Goal: Check status

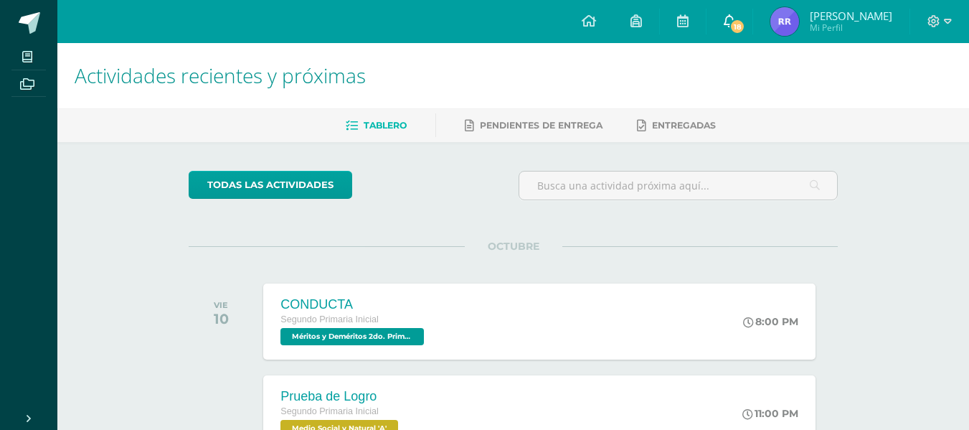
click at [735, 22] on span "18" at bounding box center [738, 27] width 16 height 16
click at [792, 23] on img at bounding box center [785, 21] width 29 height 29
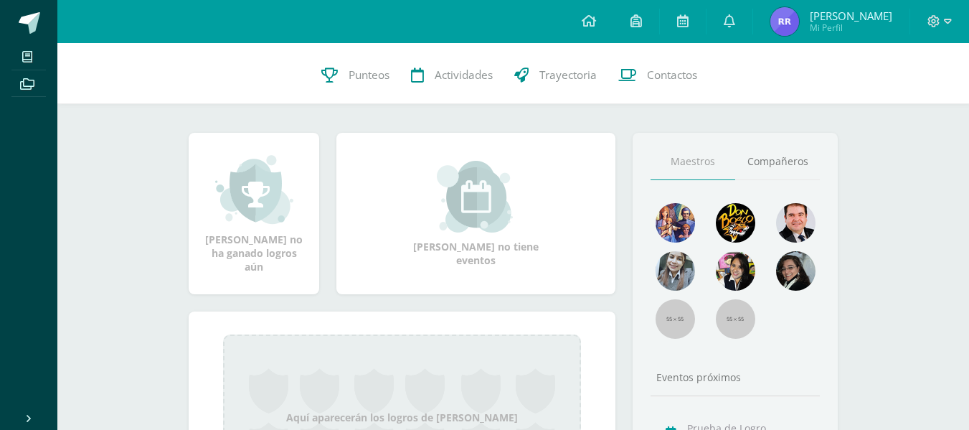
scroll to position [41, 0]
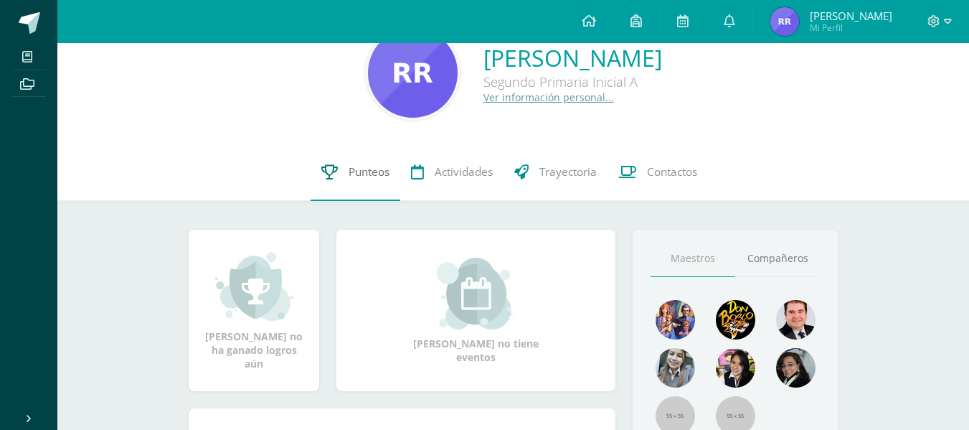
click at [372, 164] on span "Punteos" at bounding box center [369, 171] width 41 height 15
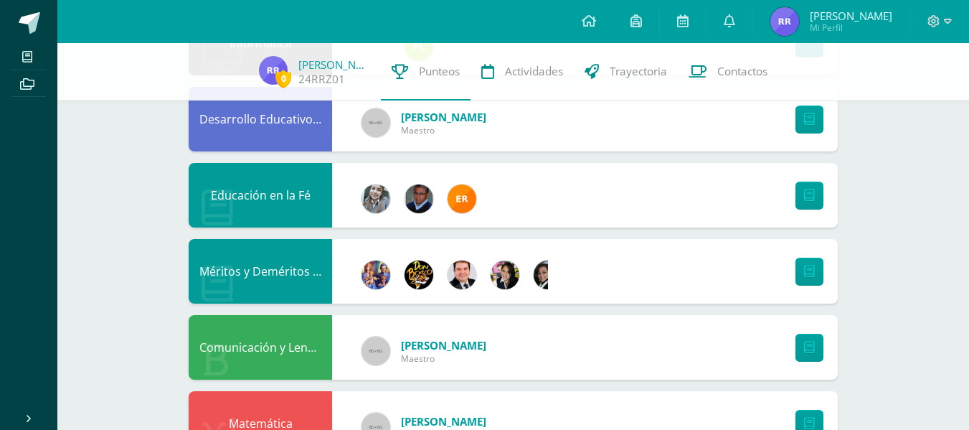
scroll to position [557, 0]
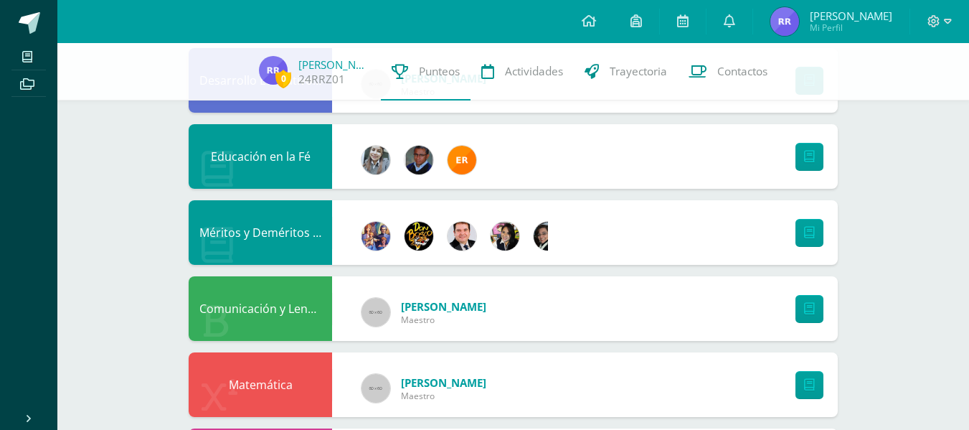
click at [265, 227] on div "Méritos y Deméritos 2do. Primaria ¨A¨" at bounding box center [260, 232] width 143 height 65
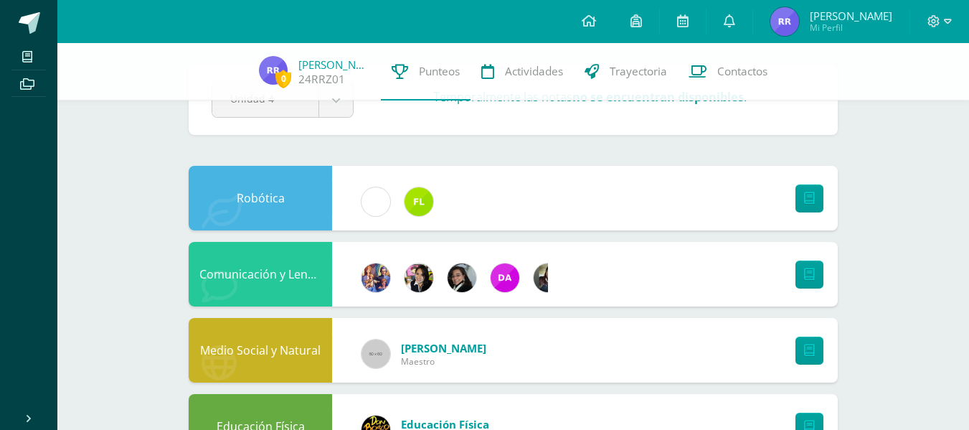
scroll to position [43, 0]
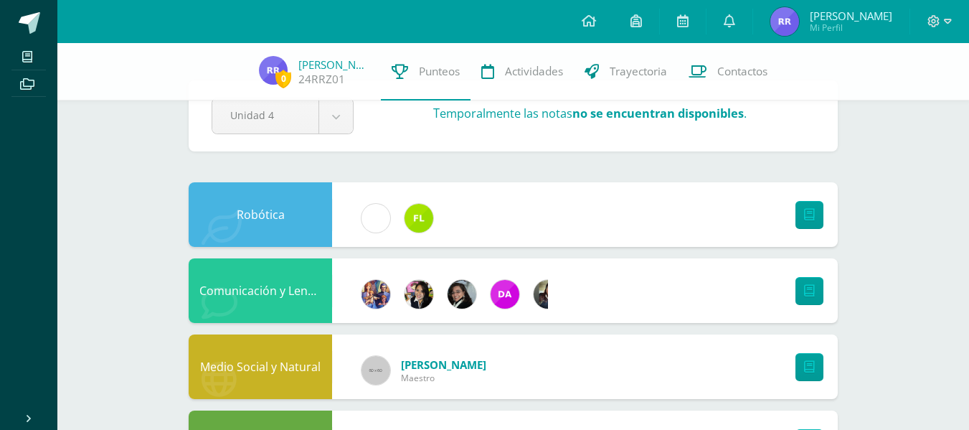
click at [786, 29] on img at bounding box center [785, 21] width 29 height 29
